Goal: Information Seeking & Learning: Learn about a topic

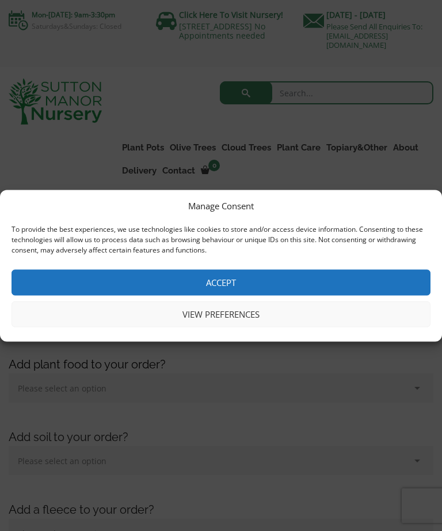
click at [176, 278] on button "Accept" at bounding box center [221, 282] width 419 height 26
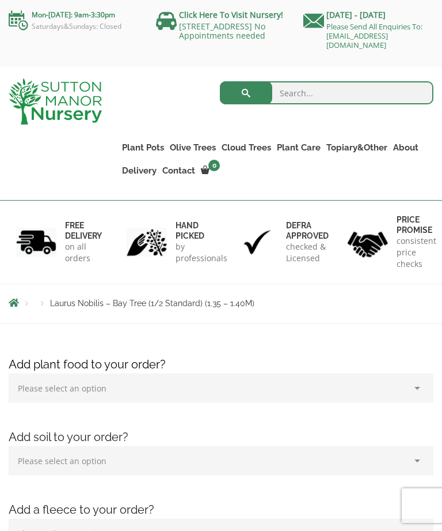
click at [290, 88] on input "search" at bounding box center [327, 92] width 214 height 23
type input "Spiral bay tree"
click at [246, 97] on button "submit" at bounding box center [246, 92] width 52 height 23
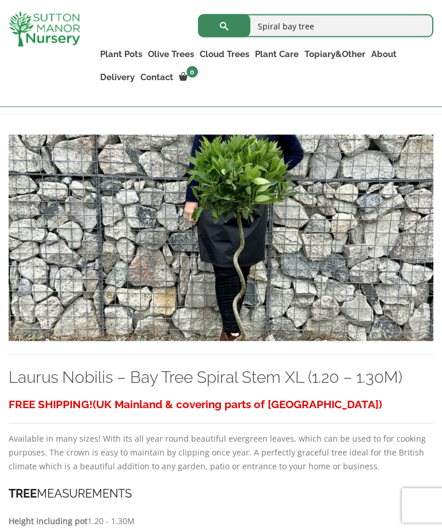
scroll to position [262, 0]
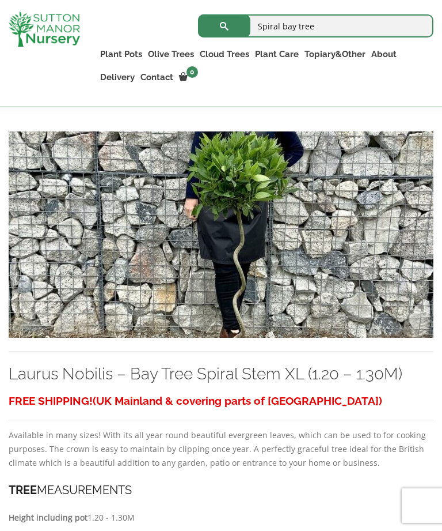
click at [212, 287] on img at bounding box center [221, 234] width 425 height 206
